Goal: Find contact information: Find contact information

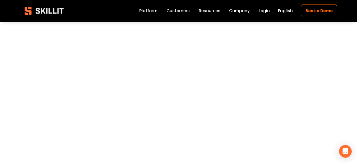
scroll to position [344, 0]
